Goal: Check status: Check status

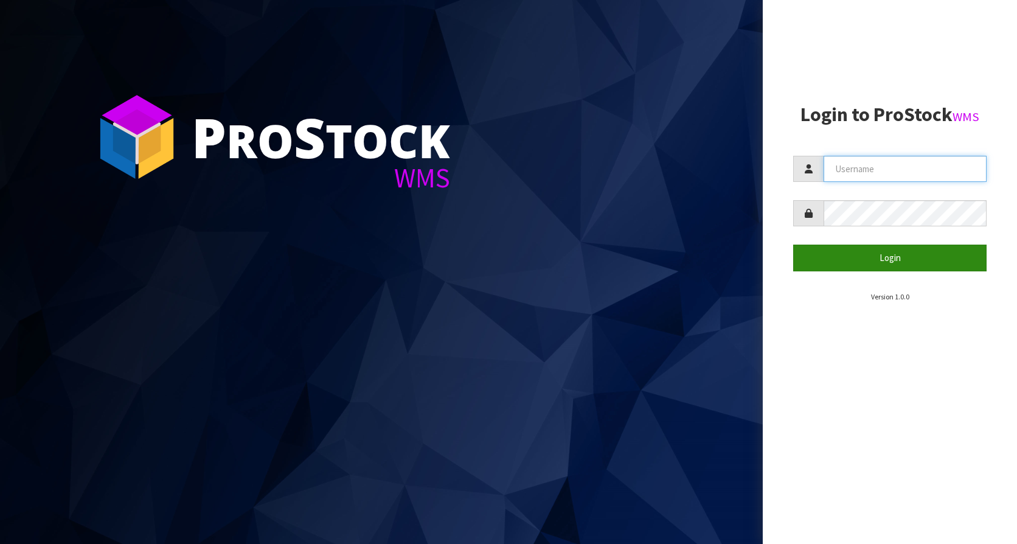
type input "KitchenAid"
click at [856, 258] on button "Login" at bounding box center [889, 258] width 193 height 26
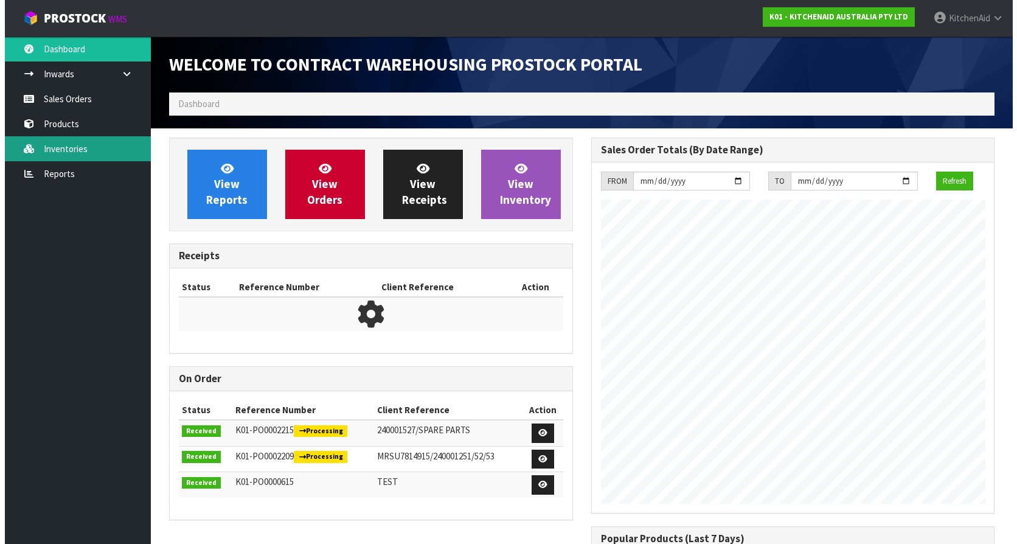
scroll to position [675, 422]
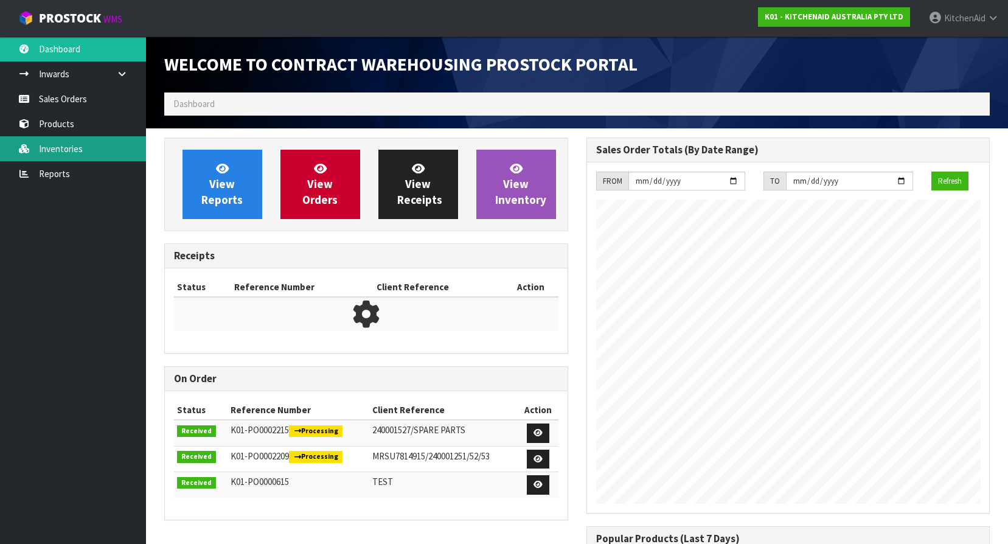
click at [67, 151] on link "Inventories" at bounding box center [73, 148] width 146 height 25
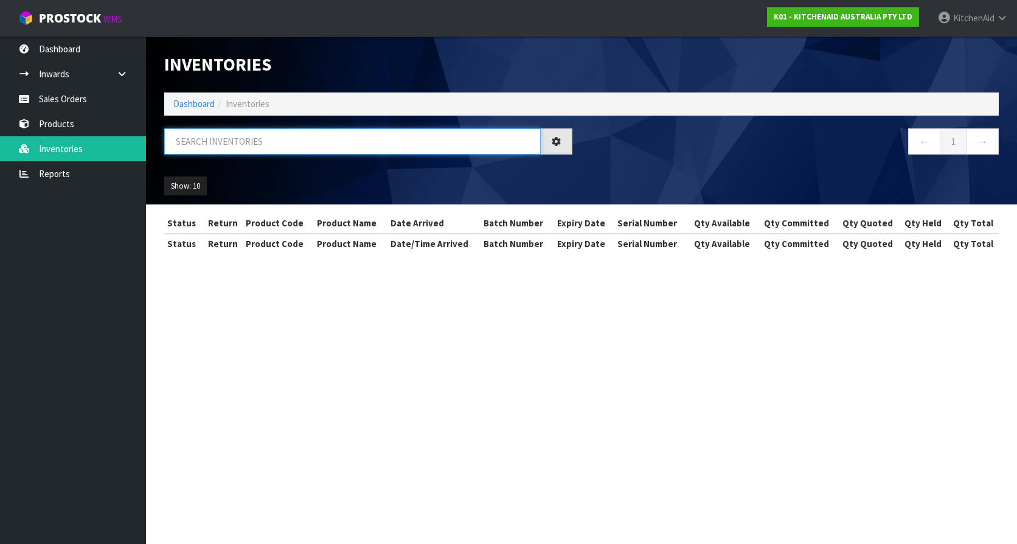
click at [212, 141] on input "text" at bounding box center [352, 141] width 376 height 26
paste input "5KSM2APC"
type input "5KSM2APC"
